Goal: Book appointment/travel/reservation

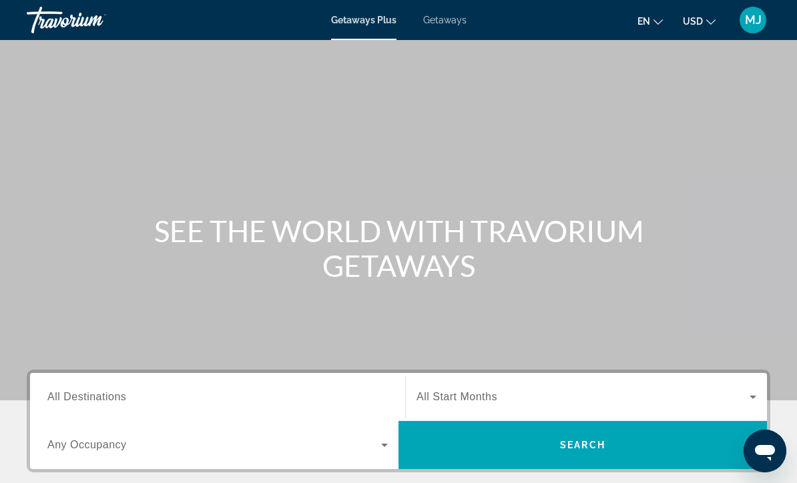
click at [119, 405] on div "Destination All Destinations" at bounding box center [217, 398] width 341 height 38
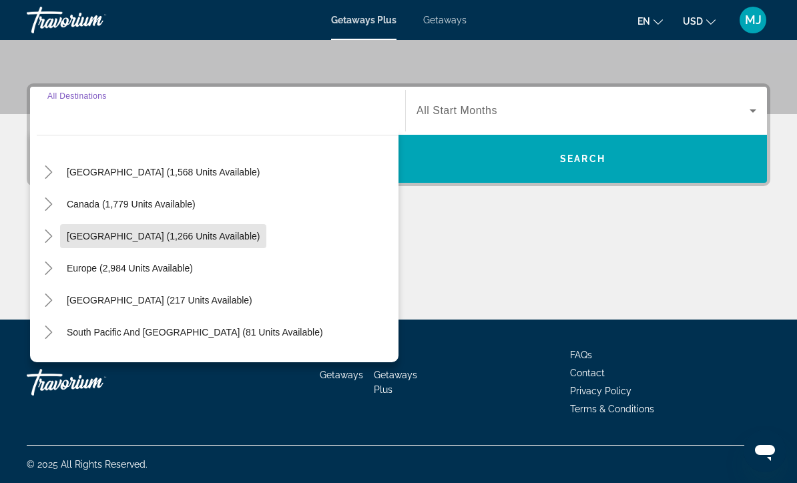
scroll to position [64, 0]
click at [239, 240] on span "[GEOGRAPHIC_DATA] (1,266 units available)" at bounding box center [163, 235] width 193 height 11
type input "**********"
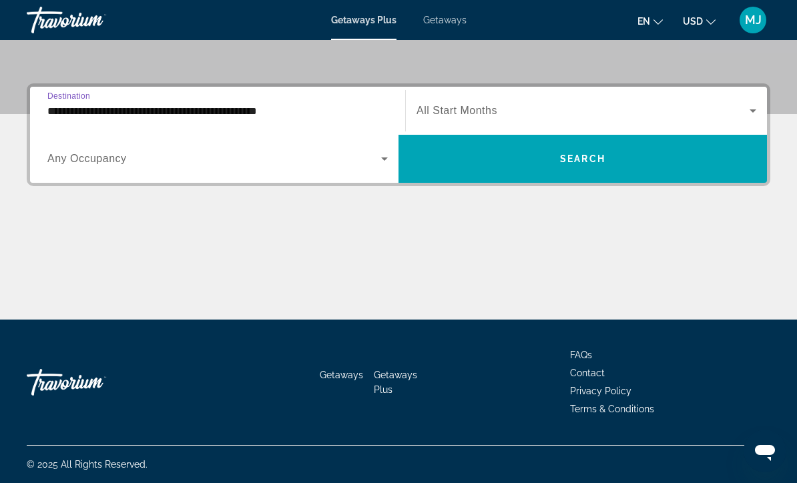
click at [363, 166] on span "Search widget" at bounding box center [214, 159] width 334 height 16
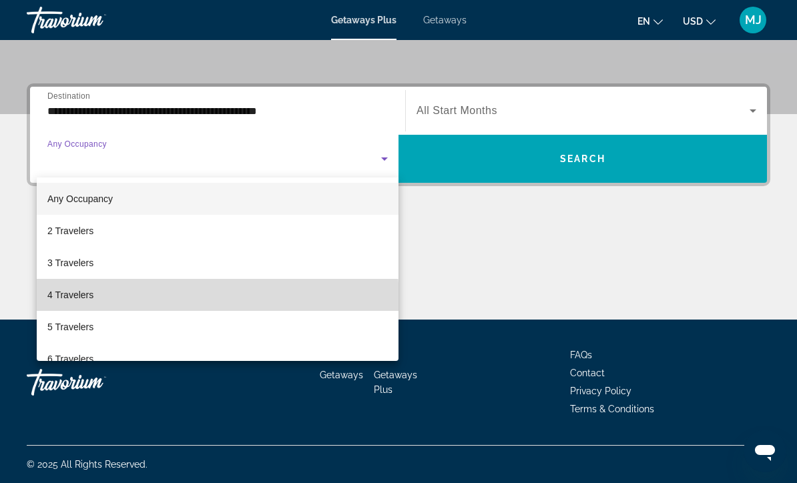
click at [97, 303] on mat-option "4 Travelers" at bounding box center [218, 295] width 362 height 32
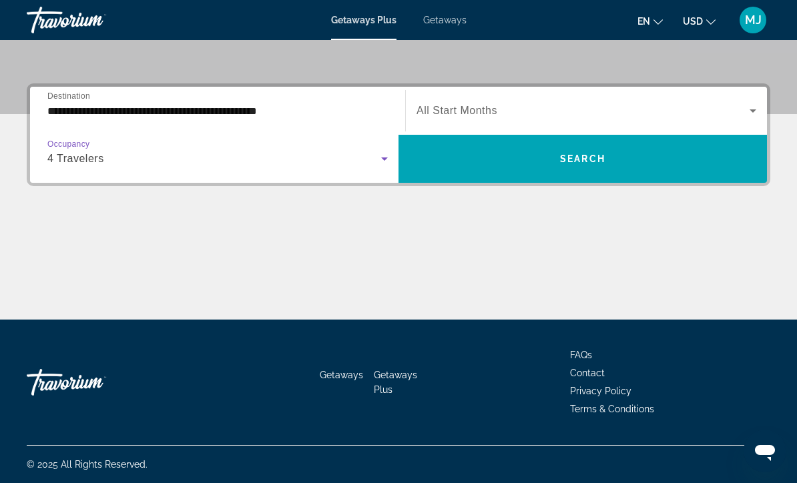
click at [758, 115] on icon "Search widget" at bounding box center [753, 111] width 16 height 16
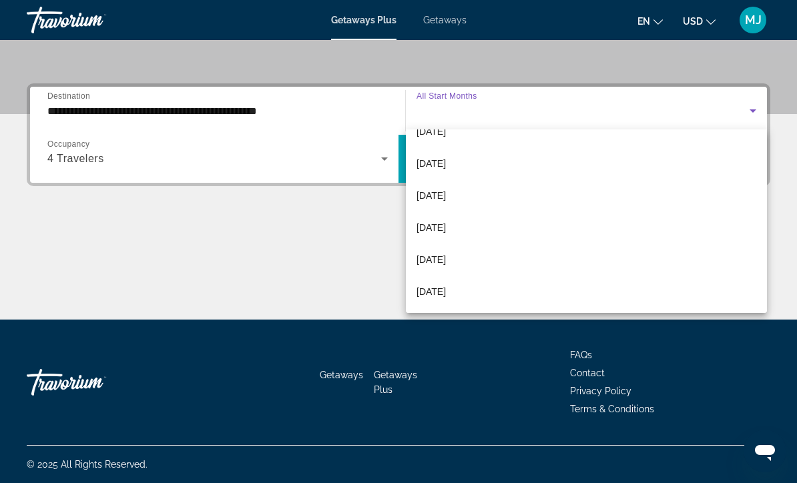
scroll to position [276, 0]
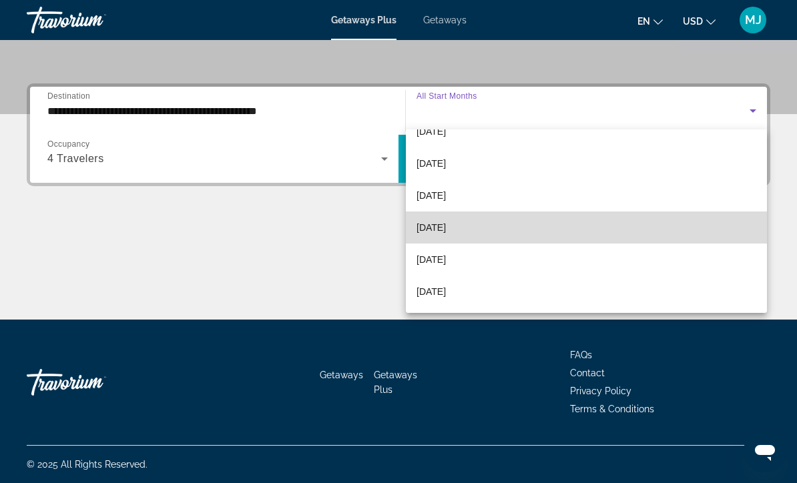
click at [435, 240] on mat-option "[DATE]" at bounding box center [586, 228] width 361 height 32
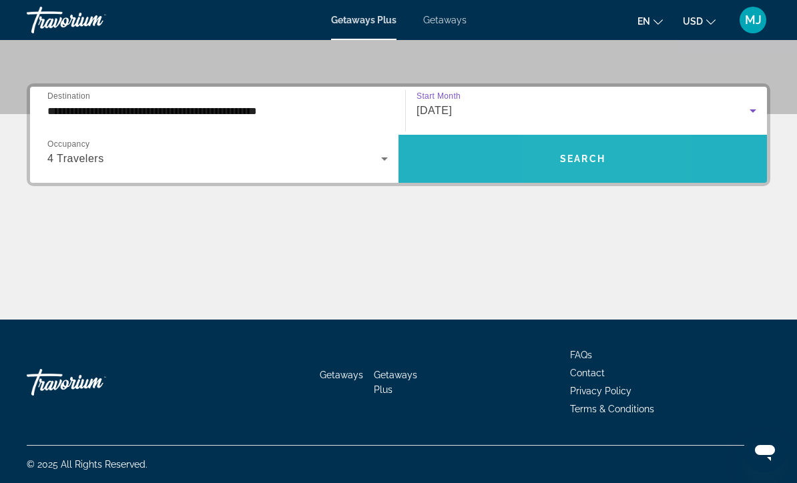
click at [561, 168] on span "Search widget" at bounding box center [583, 159] width 369 height 32
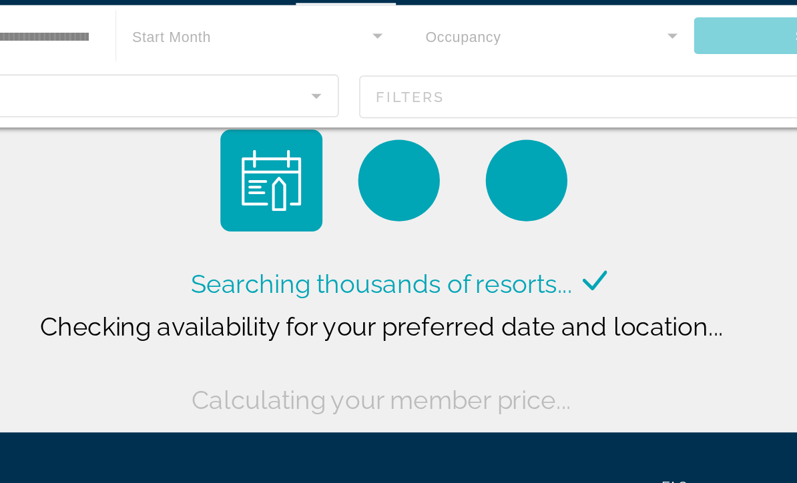
click at [465, 122] on div "Searching thousands of resorts... Checking availability for your preferred date…" at bounding box center [398, 217] width 477 height 191
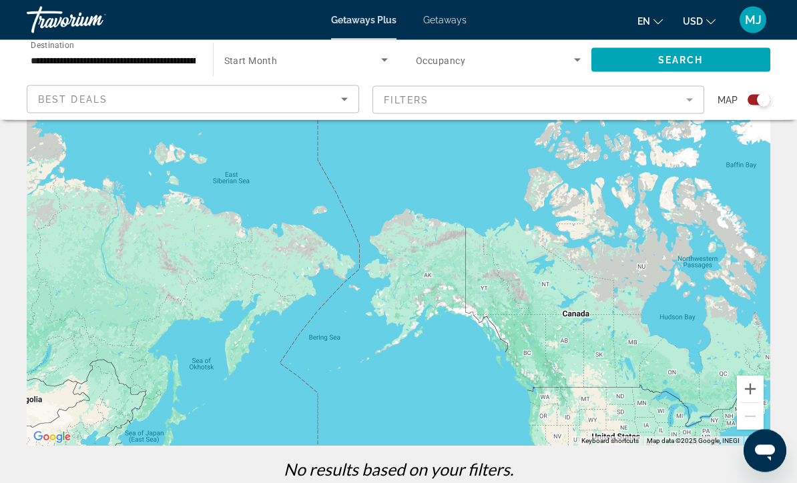
scroll to position [88, 0]
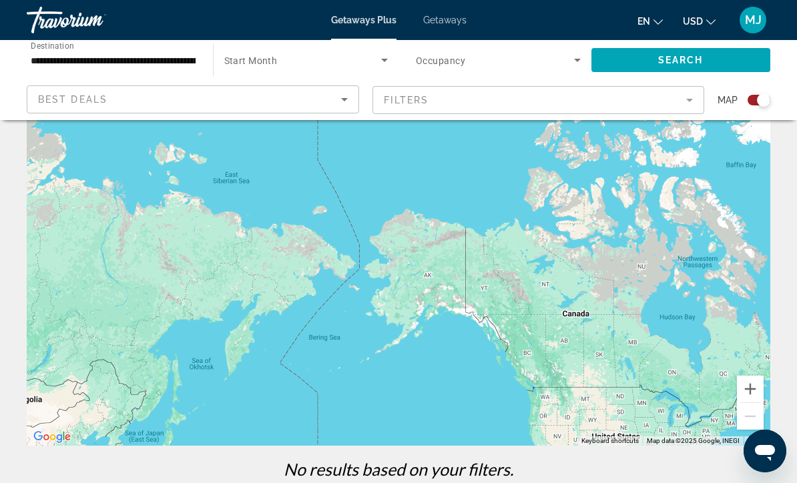
click at [373, 67] on span "Search widget" at bounding box center [303, 60] width 158 height 16
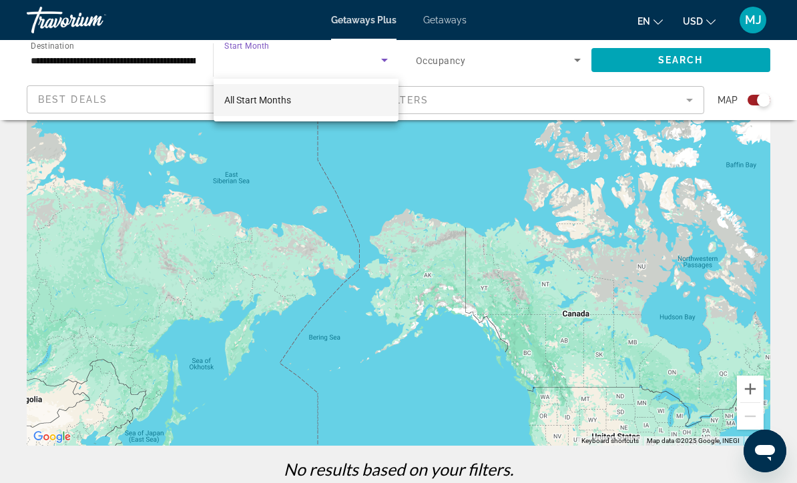
click at [293, 116] on mat-option "All Start Months" at bounding box center [307, 100] width 186 height 32
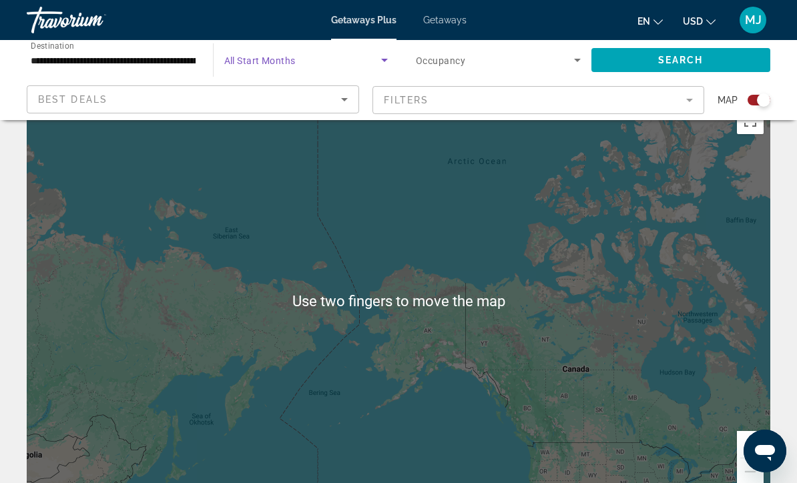
scroll to position [0, 0]
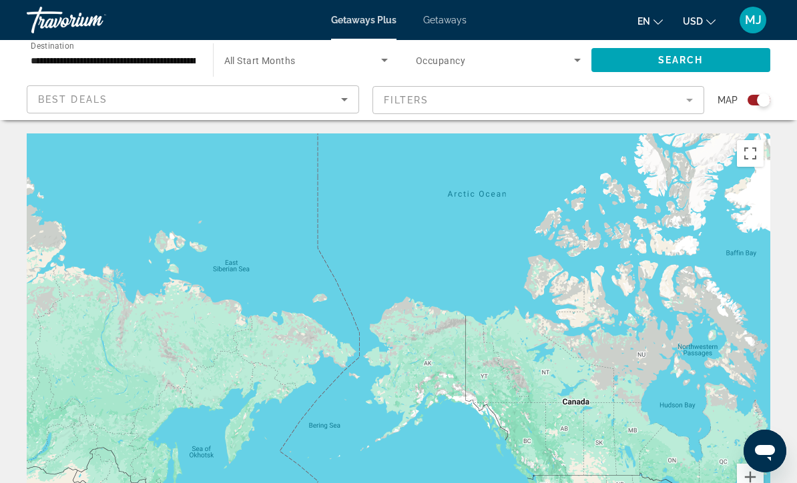
click at [161, 67] on input "**********" at bounding box center [113, 61] width 165 height 16
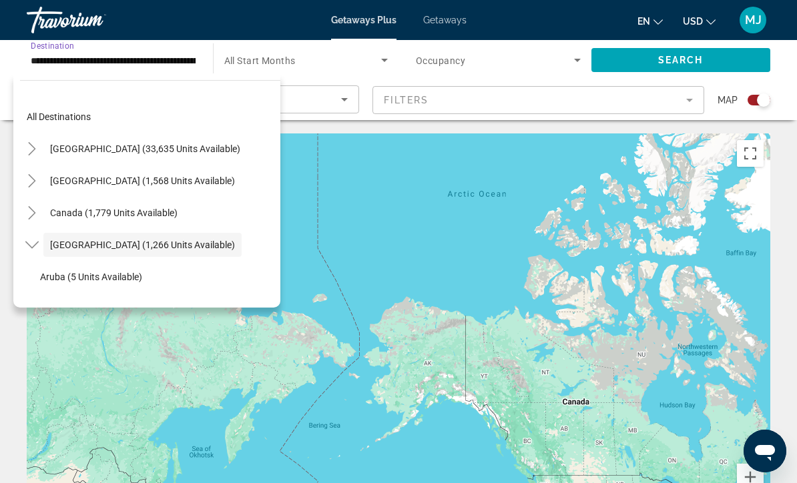
scroll to position [47, 0]
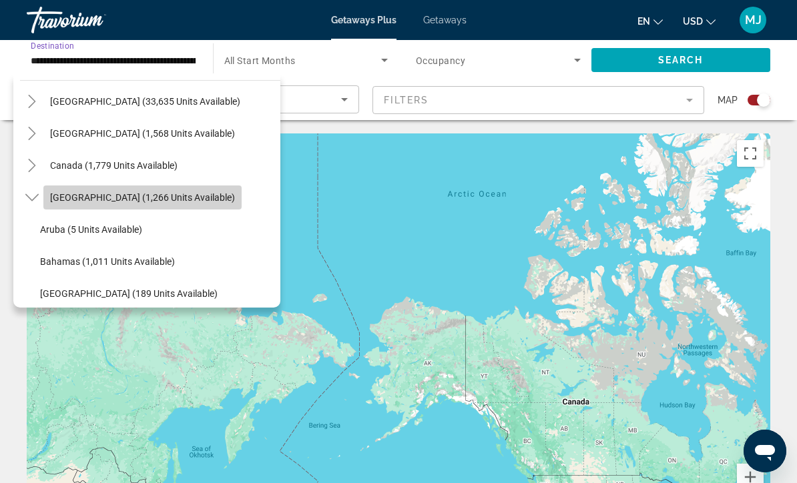
click at [171, 204] on span "Search widget" at bounding box center [142, 198] width 198 height 32
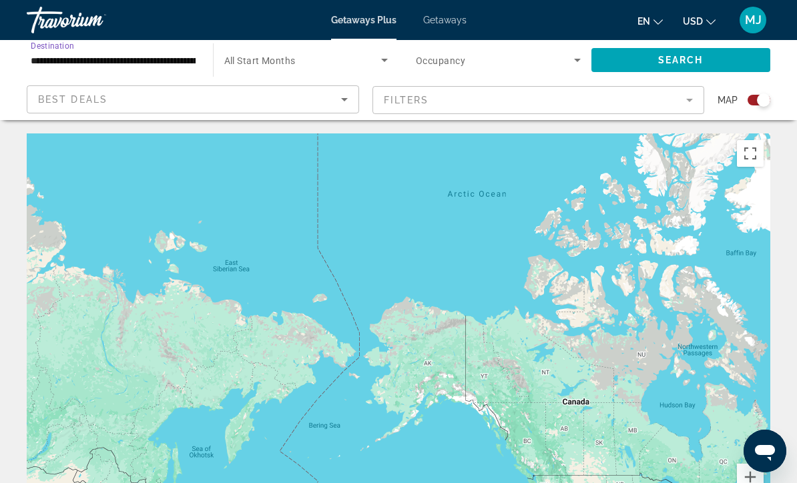
click at [141, 66] on input "**********" at bounding box center [113, 61] width 165 height 16
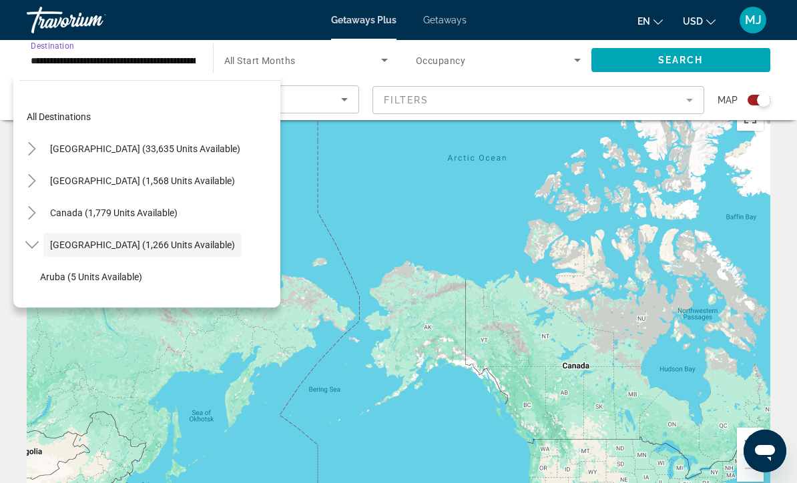
scroll to position [0, 0]
click at [309, 164] on div "Main content" at bounding box center [399, 297] width 744 height 401
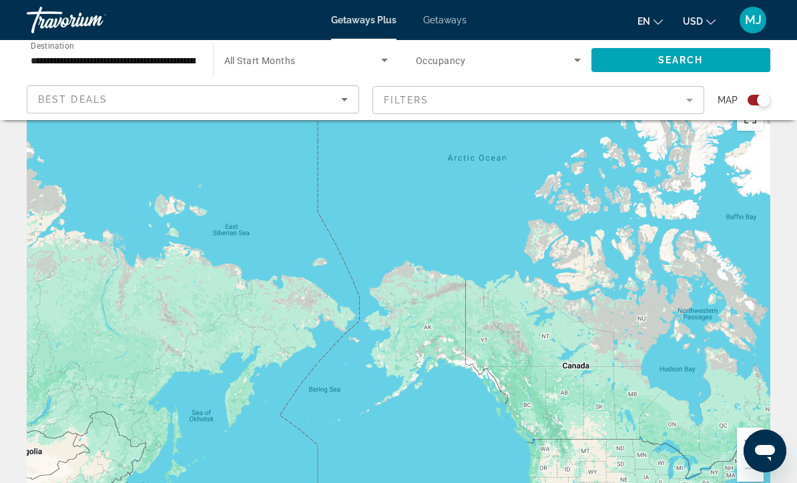
click at [442, 25] on span "Getaways" at bounding box center [444, 20] width 43 height 11
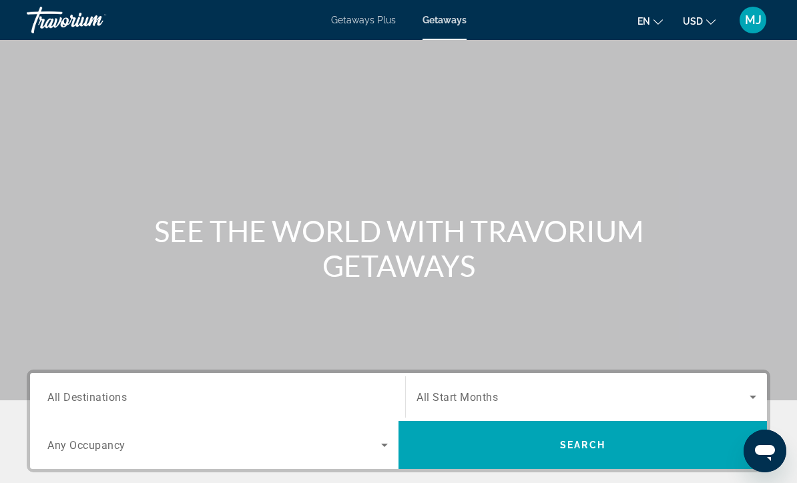
click at [89, 399] on span "All Destinations" at bounding box center [86, 397] width 79 height 13
click at [89, 399] on input "Destination All Destinations" at bounding box center [217, 398] width 341 height 16
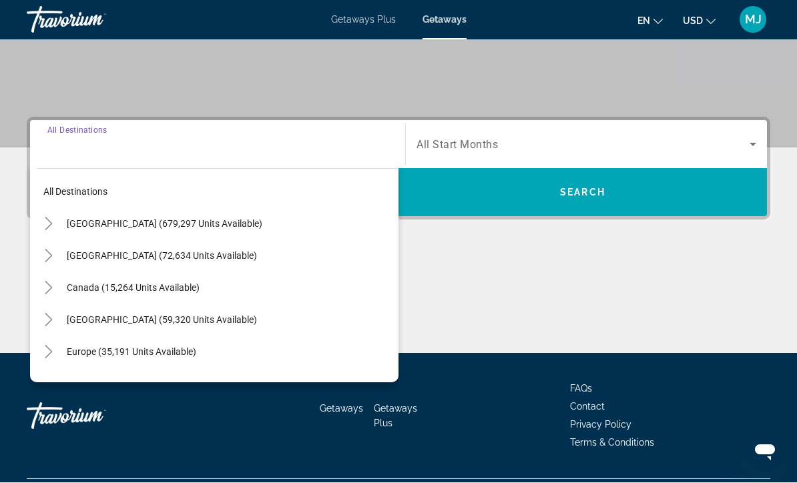
scroll to position [286, 0]
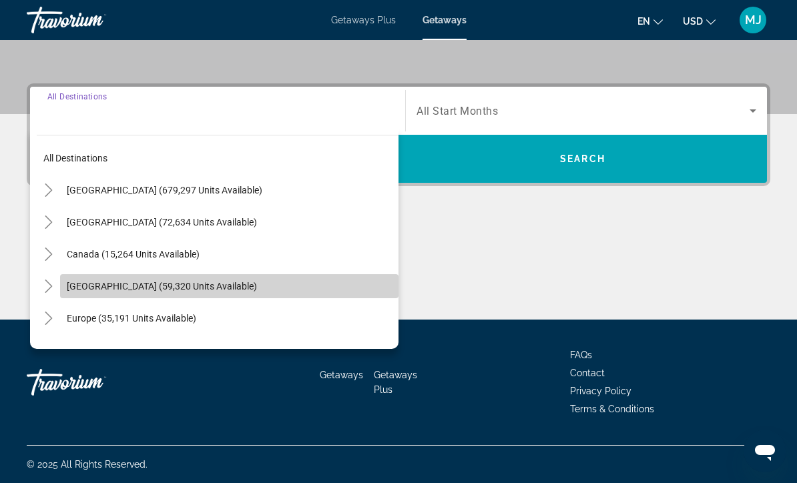
click at [163, 292] on span "Search widget" at bounding box center [229, 286] width 339 height 32
type input "**********"
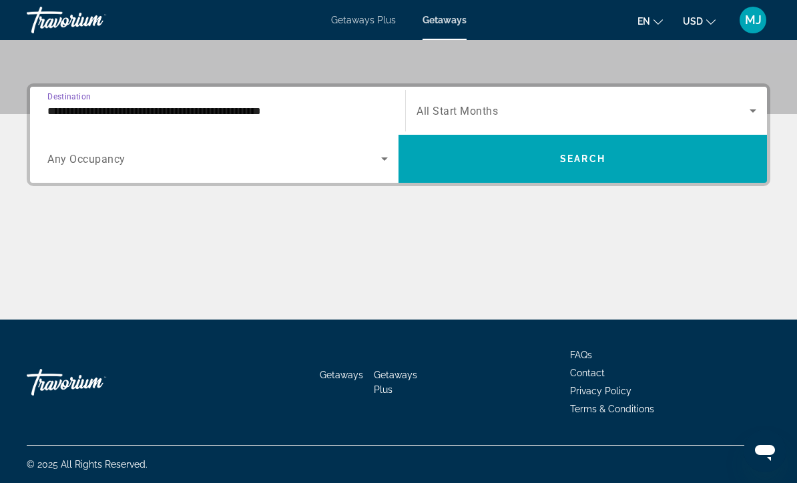
click at [377, 164] on icon "Search widget" at bounding box center [385, 159] width 16 height 16
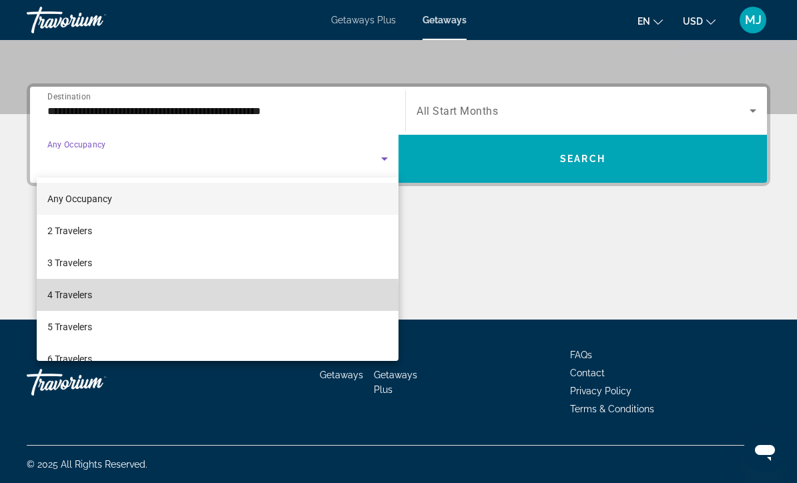
click at [105, 303] on mat-option "4 Travelers" at bounding box center [218, 295] width 362 height 32
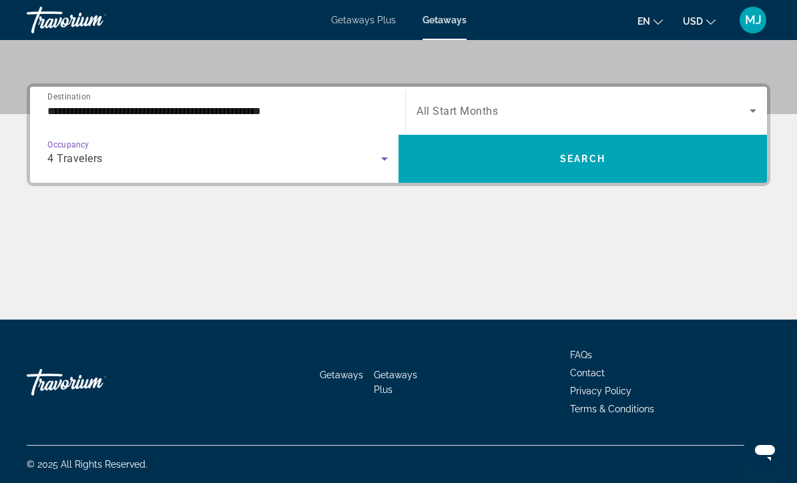
click at [750, 116] on icon "Search widget" at bounding box center [753, 111] width 16 height 16
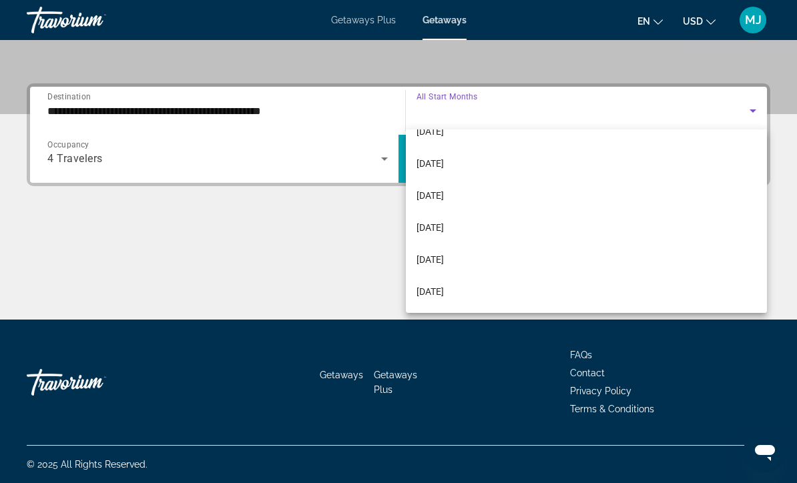
scroll to position [276, 0]
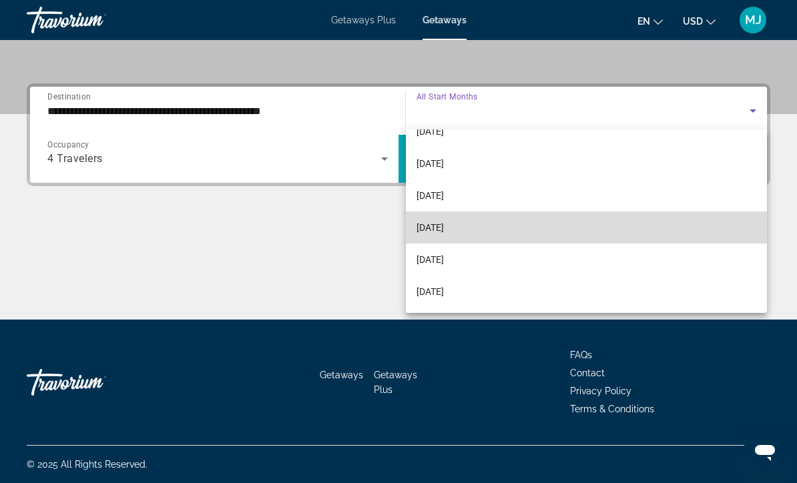
click at [443, 243] on mat-option "[DATE]" at bounding box center [586, 228] width 361 height 32
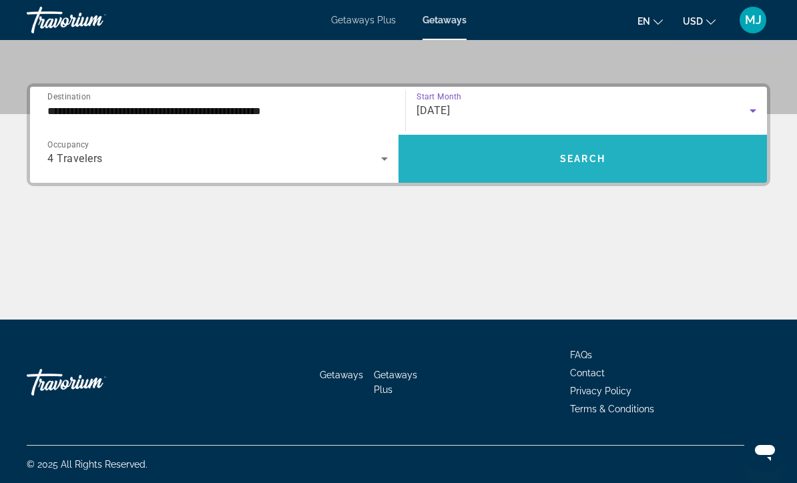
click at [592, 174] on span "Search widget" at bounding box center [583, 159] width 369 height 32
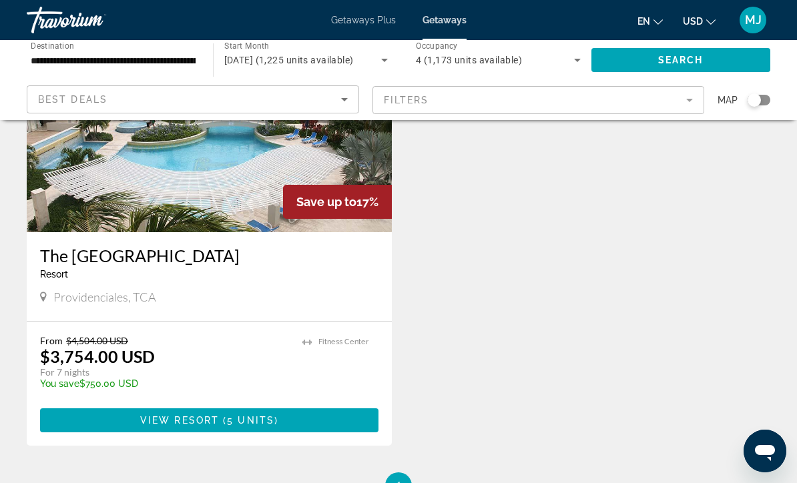
scroll to position [2452, 0]
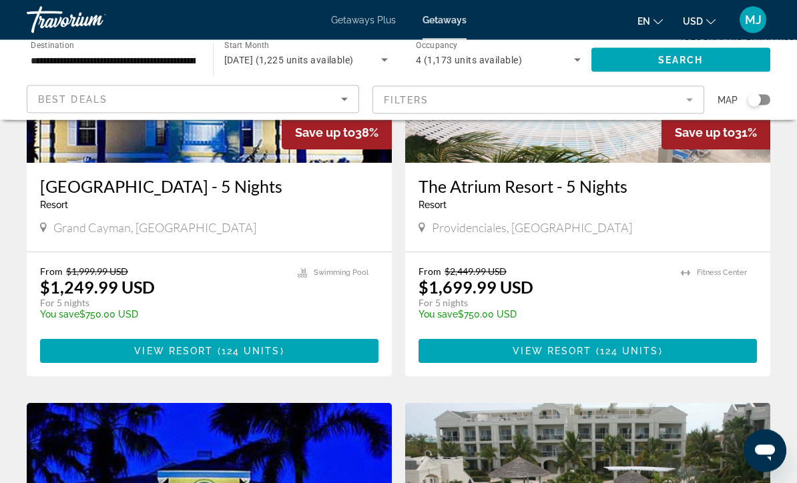
click at [160, 62] on input "**********" at bounding box center [113, 61] width 165 height 16
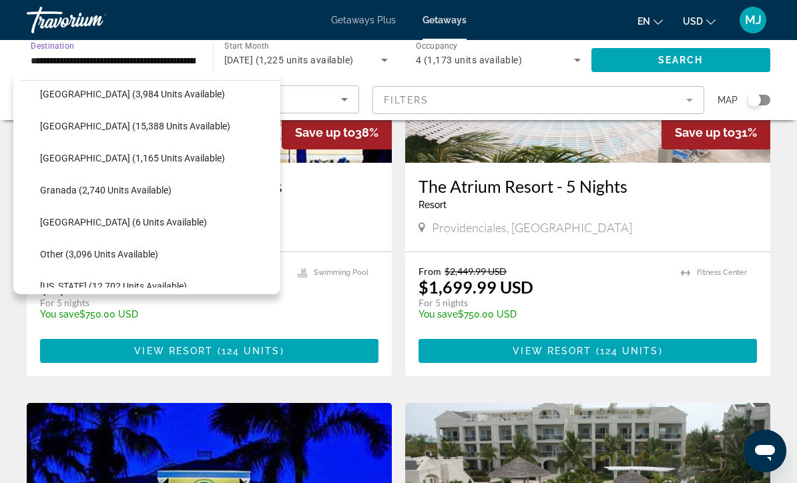
scroll to position [234, 0]
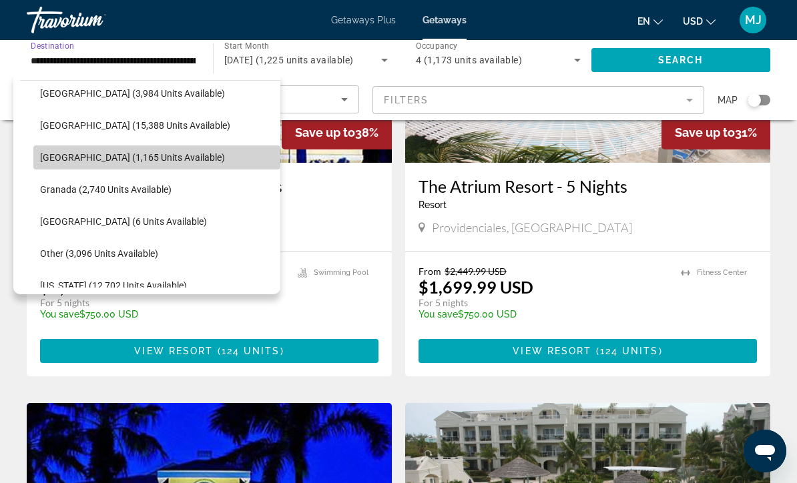
click at [198, 168] on span "Search widget" at bounding box center [156, 158] width 247 height 32
type input "**********"
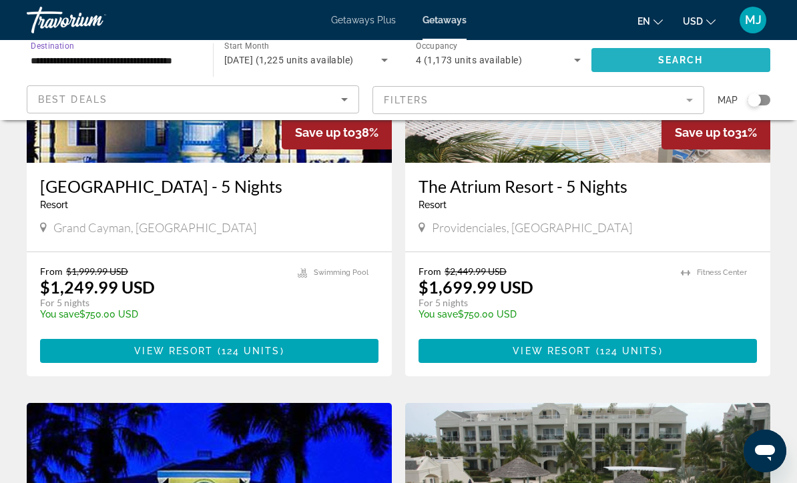
click at [623, 73] on span "Search widget" at bounding box center [682, 60] width 180 height 32
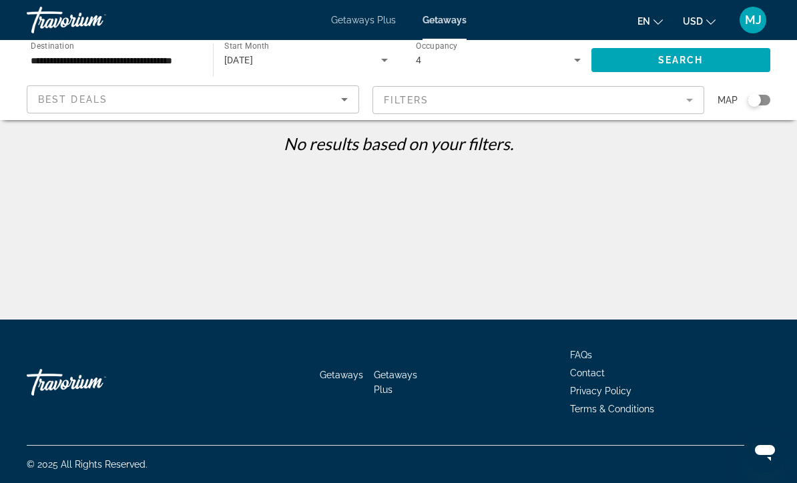
click at [383, 67] on icon "Search widget" at bounding box center [385, 60] width 16 height 16
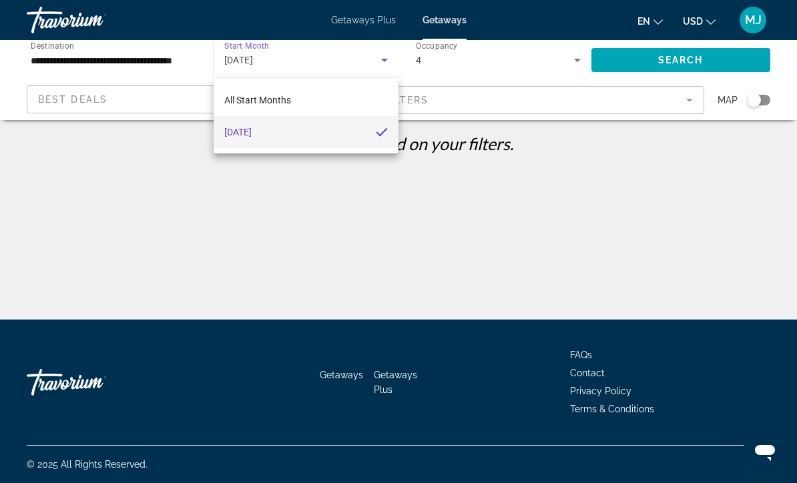
click at [382, 66] on div at bounding box center [398, 241] width 797 height 483
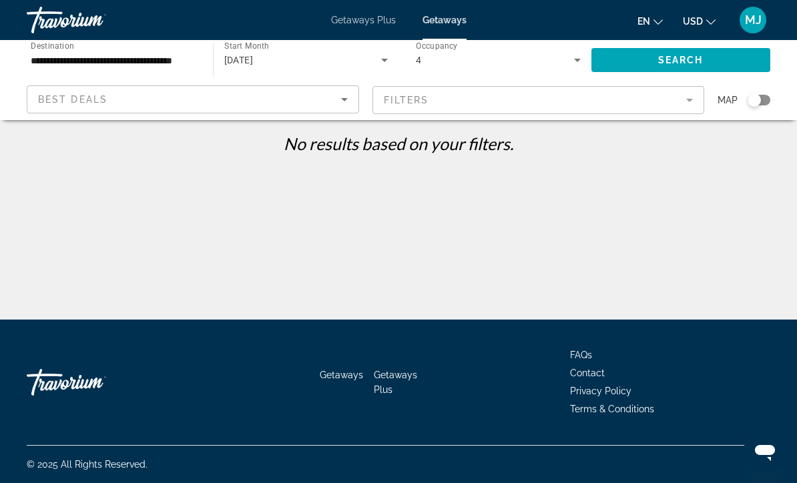
click at [391, 65] on icon "Search widget" at bounding box center [385, 60] width 16 height 16
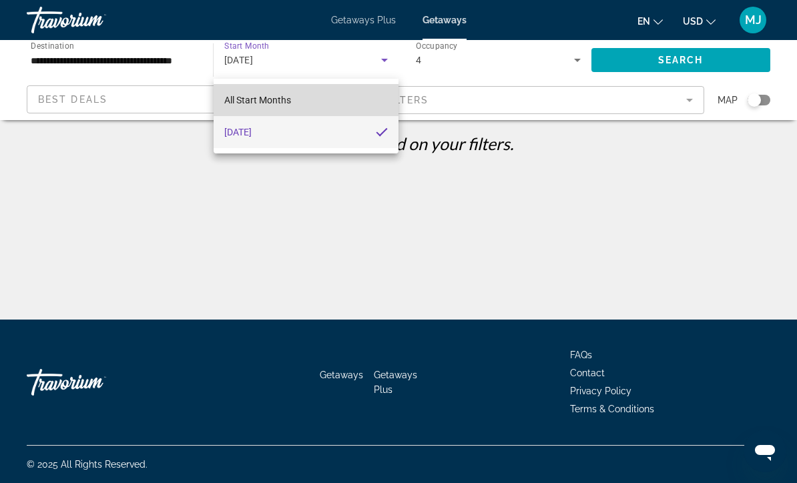
click at [341, 103] on mat-option "All Start Months" at bounding box center [307, 100] width 186 height 32
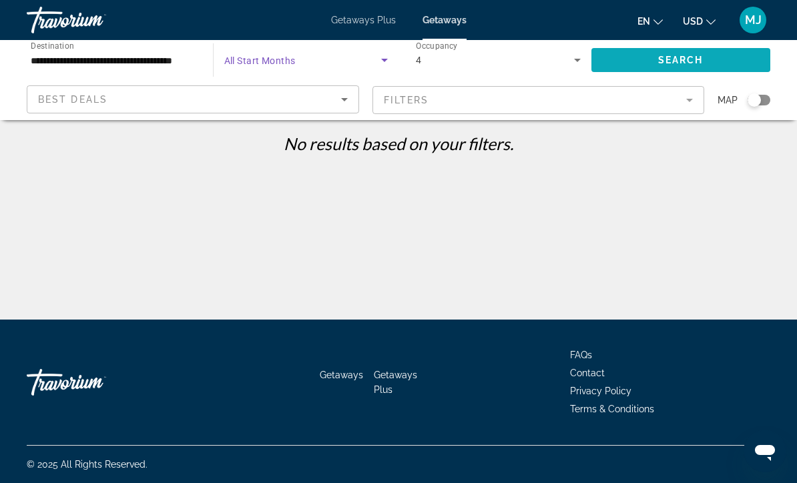
click at [644, 69] on span "Search widget" at bounding box center [682, 60] width 180 height 32
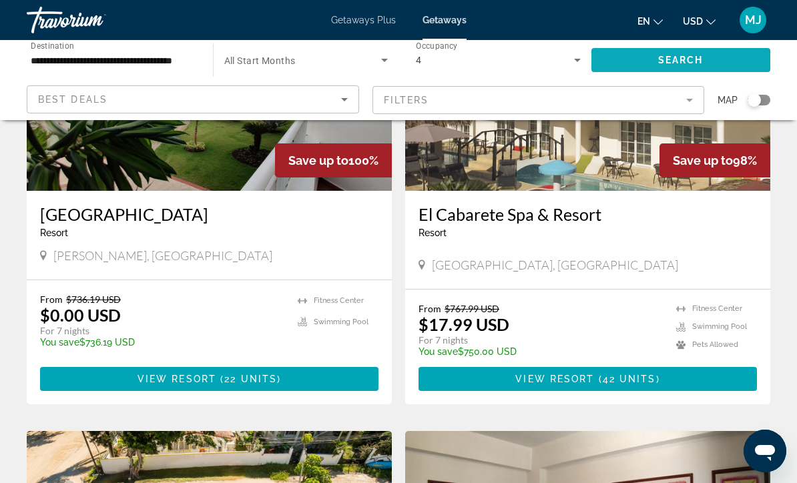
scroll to position [189, 0]
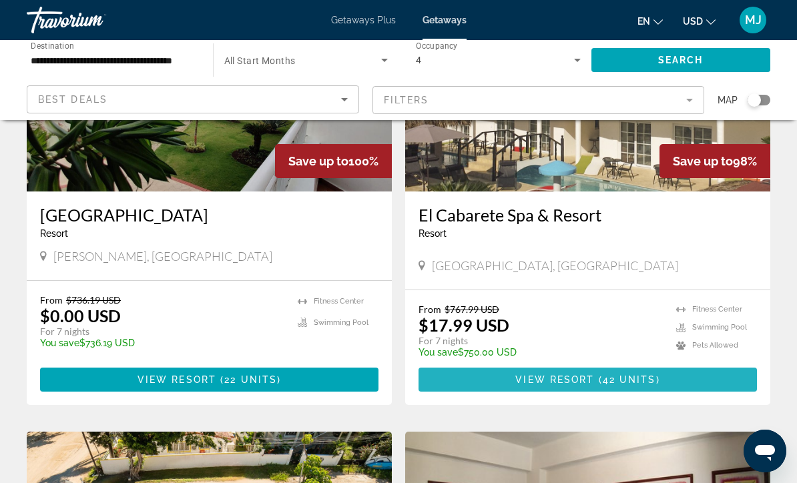
click at [539, 381] on span "View Resort" at bounding box center [554, 380] width 79 height 11
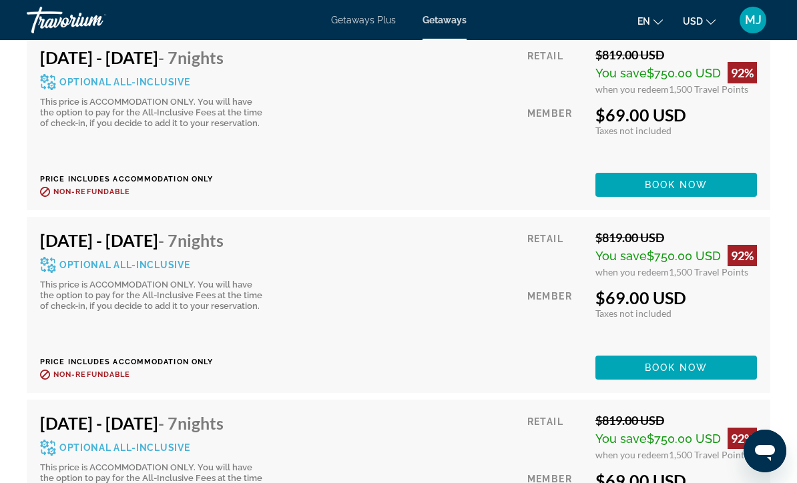
scroll to position [4457, 0]
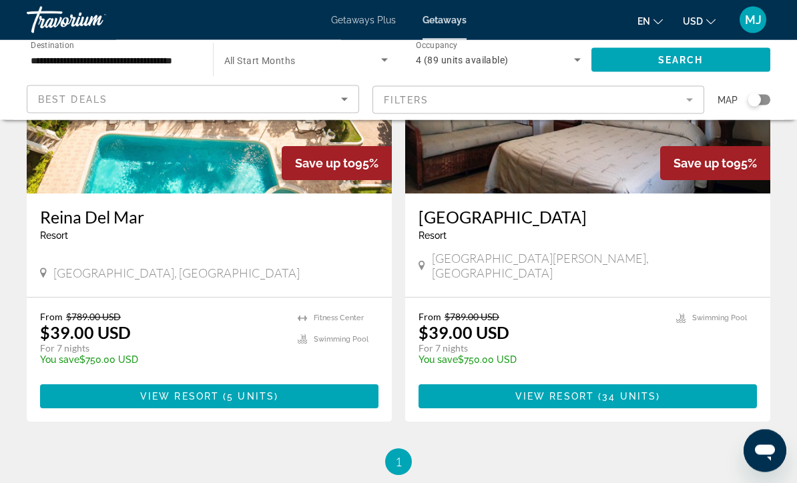
scroll to position [641, 0]
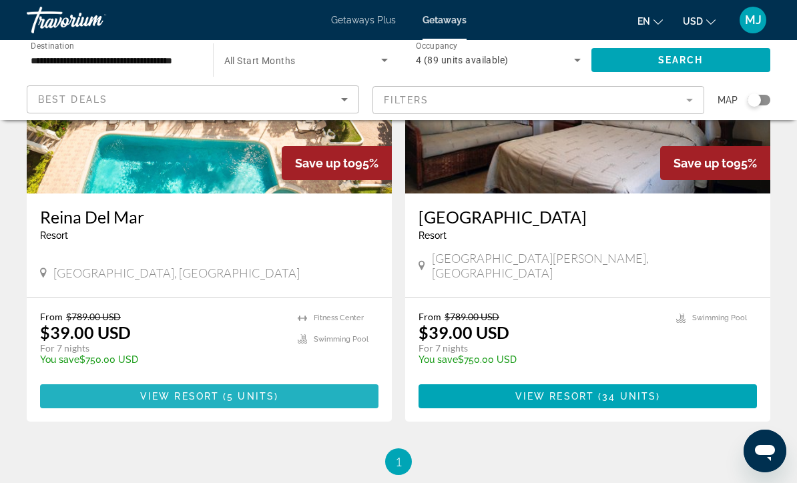
click at [245, 391] on span "5 units" at bounding box center [250, 396] width 47 height 11
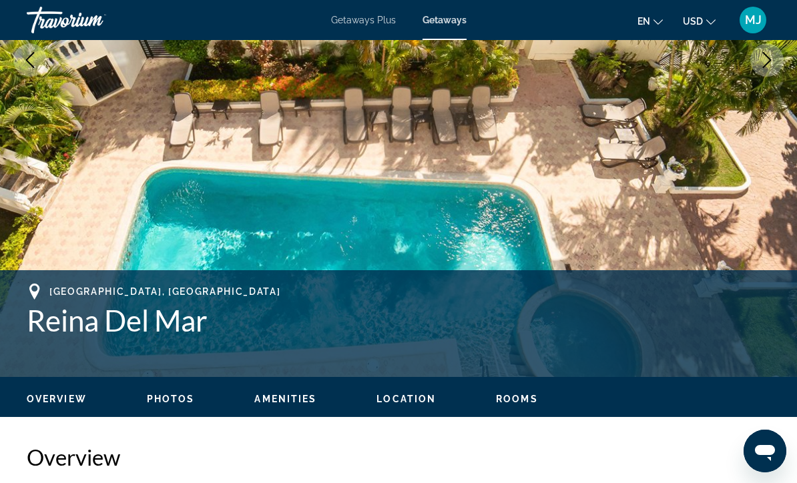
scroll to position [304, 0]
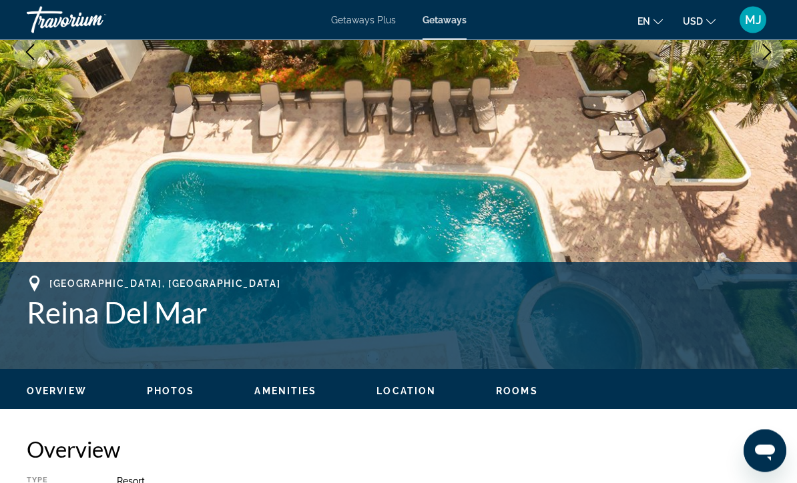
click at [174, 396] on span "Photos" at bounding box center [171, 392] width 48 height 11
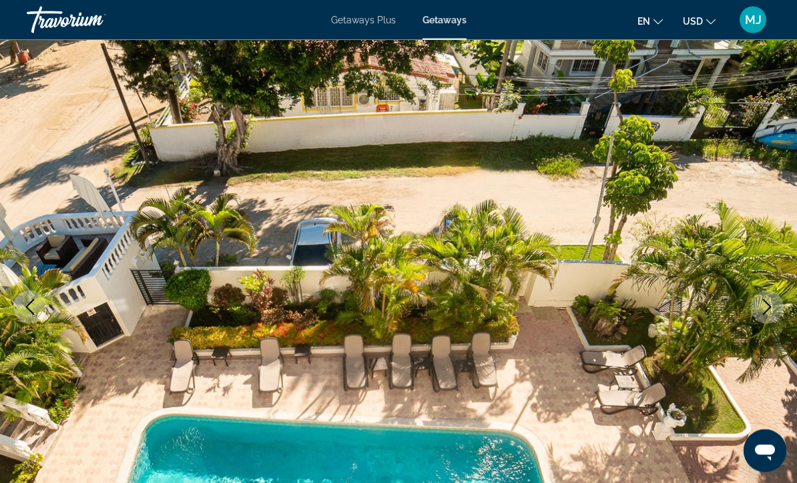
scroll to position [0, 0]
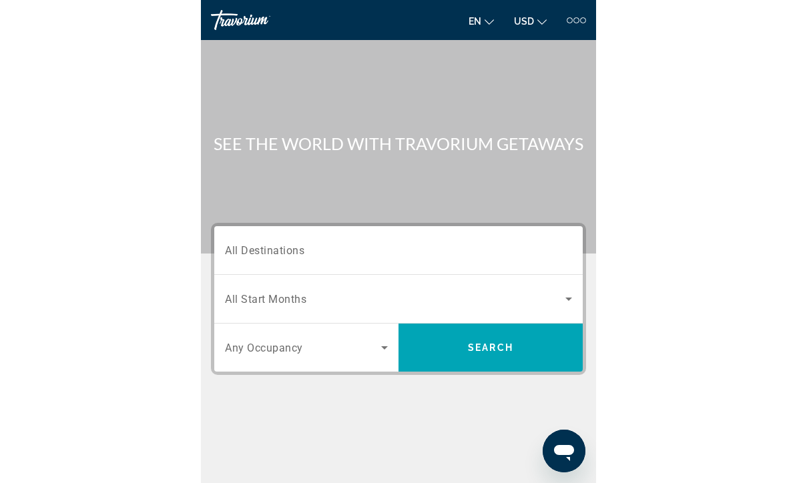
scroll to position [181, 0]
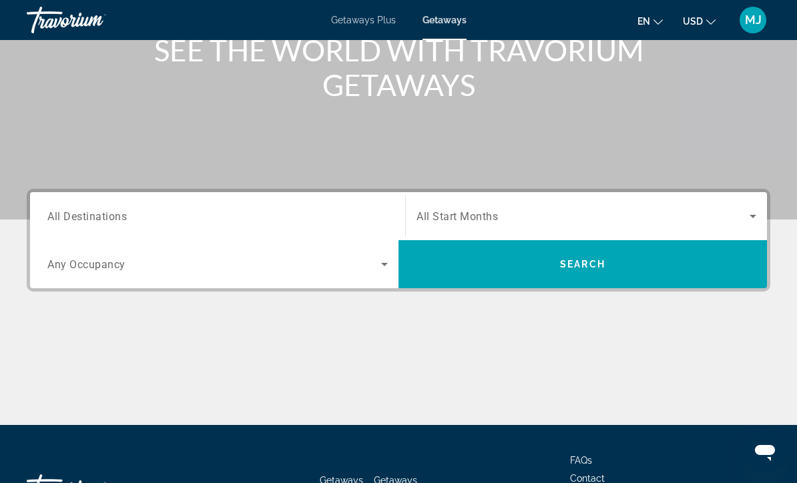
click at [757, 25] on span "MJ" at bounding box center [753, 19] width 17 height 13
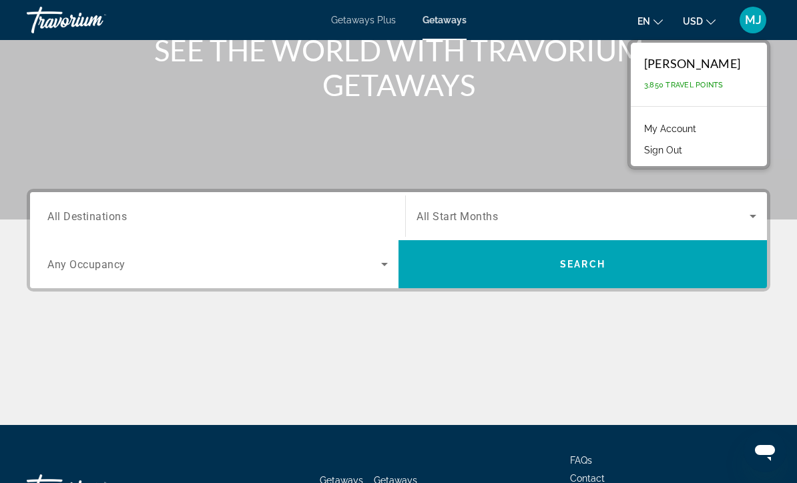
click at [638, 159] on button "Sign Out" at bounding box center [663, 150] width 51 height 17
